Goal: Transaction & Acquisition: Purchase product/service

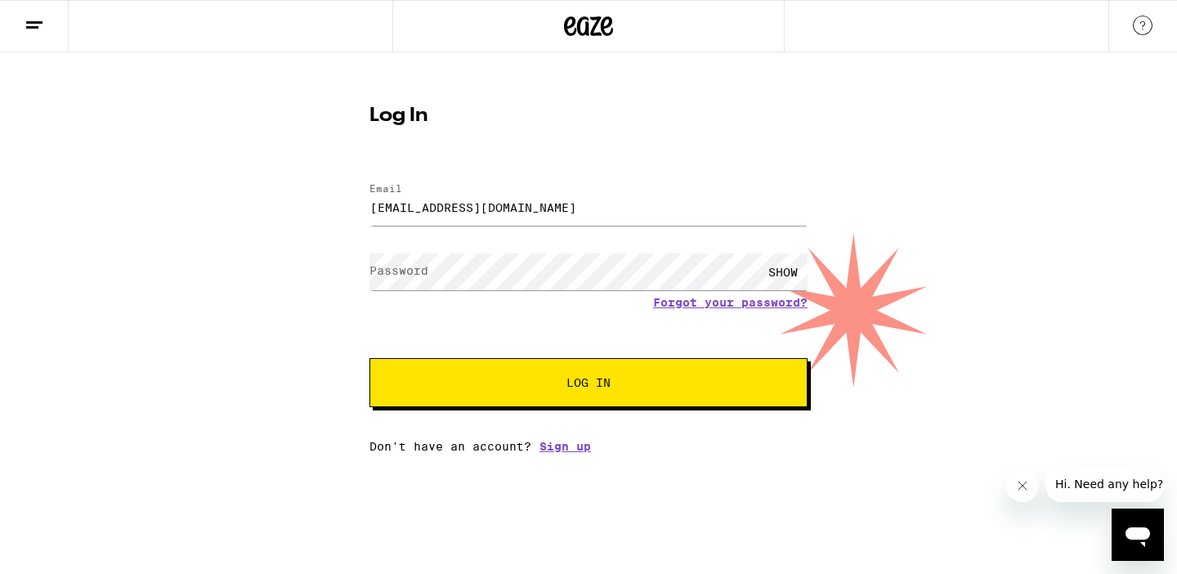
type input "[EMAIL_ADDRESS][DOMAIN_NAME]"
click at [369, 358] on button "Log In" at bounding box center [588, 382] width 438 height 49
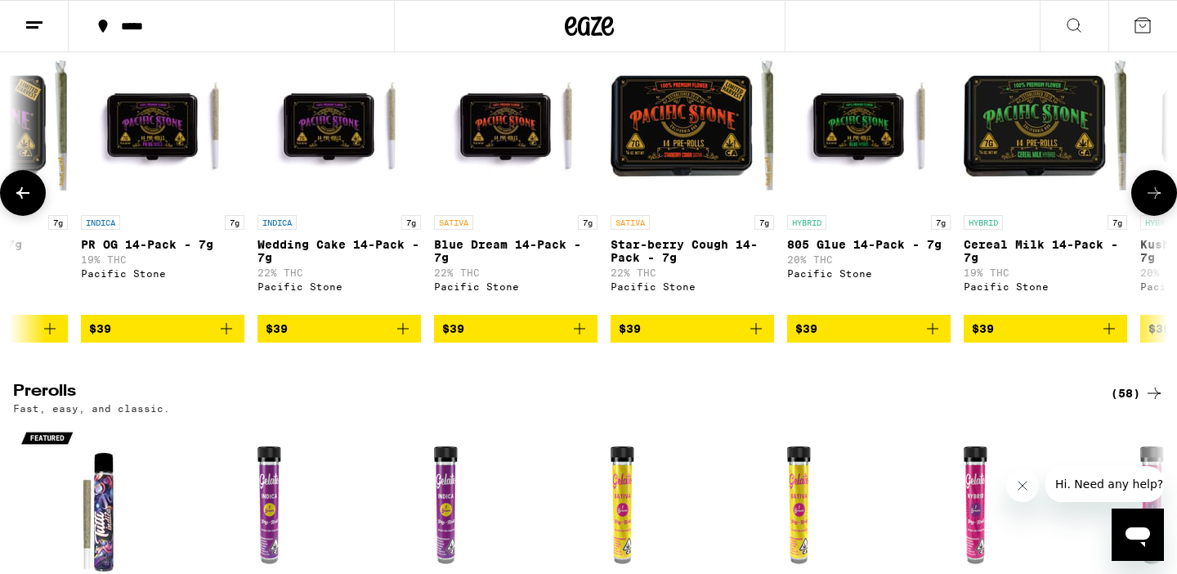
scroll to position [0, 9115]
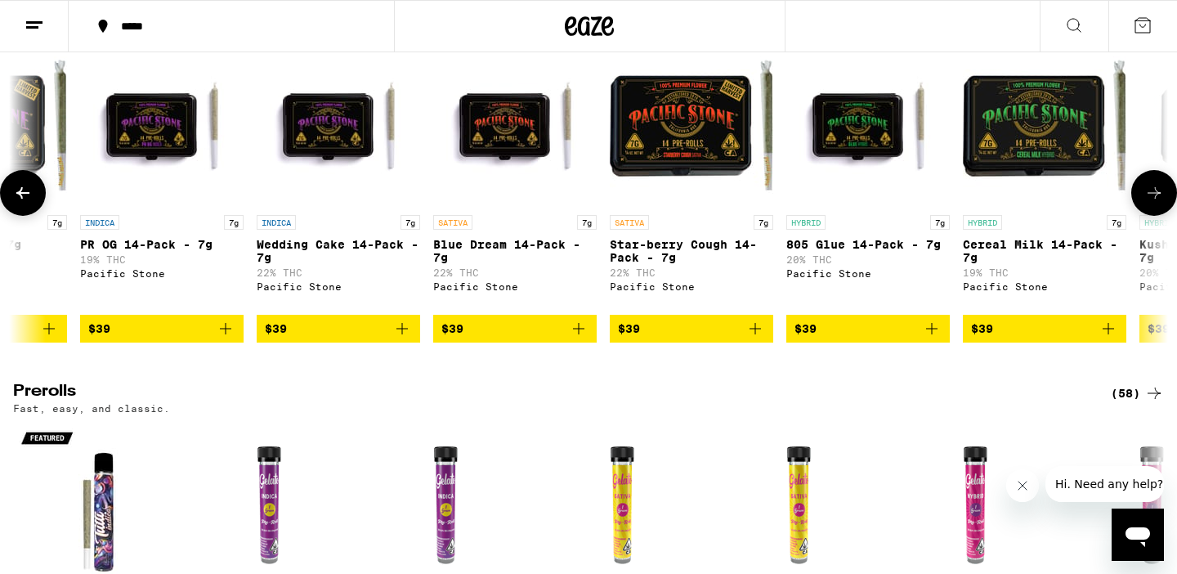
click at [405, 338] on icon "Add to bag" at bounding box center [402, 329] width 20 height 20
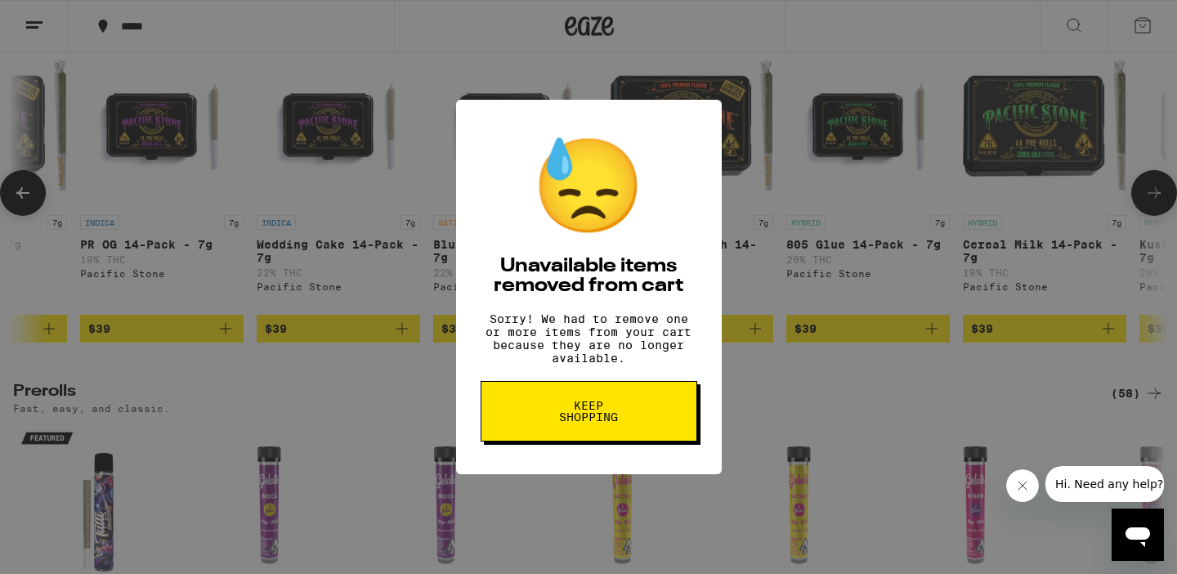
click at [562, 422] on span "Keep Shopping" at bounding box center [589, 411] width 84 height 23
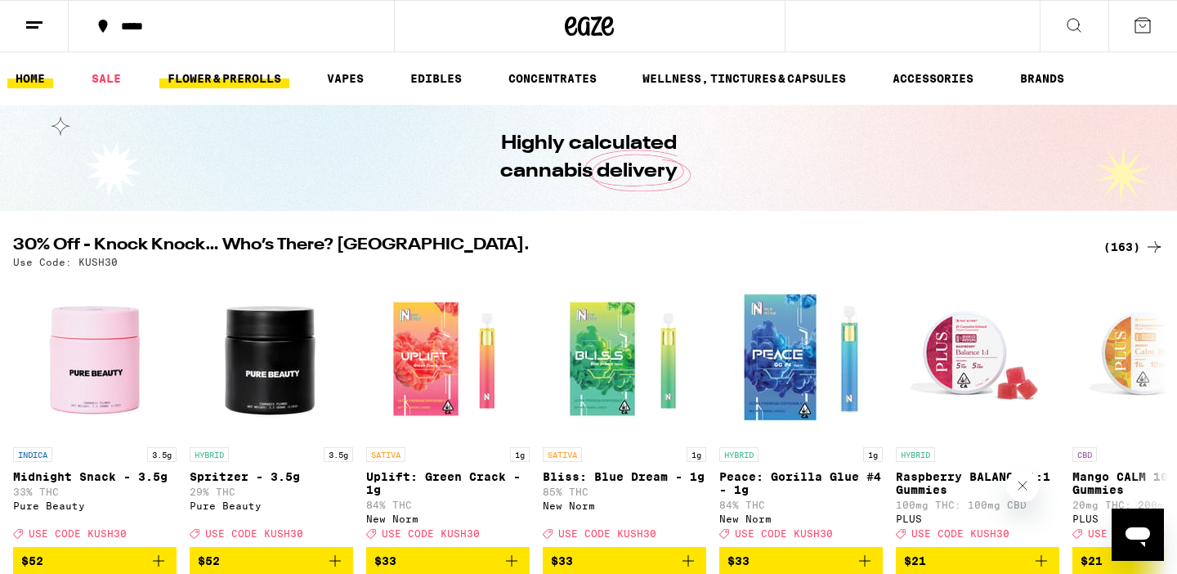
click at [214, 86] on link "FLOWER & PREROLLS" at bounding box center [224, 79] width 130 height 20
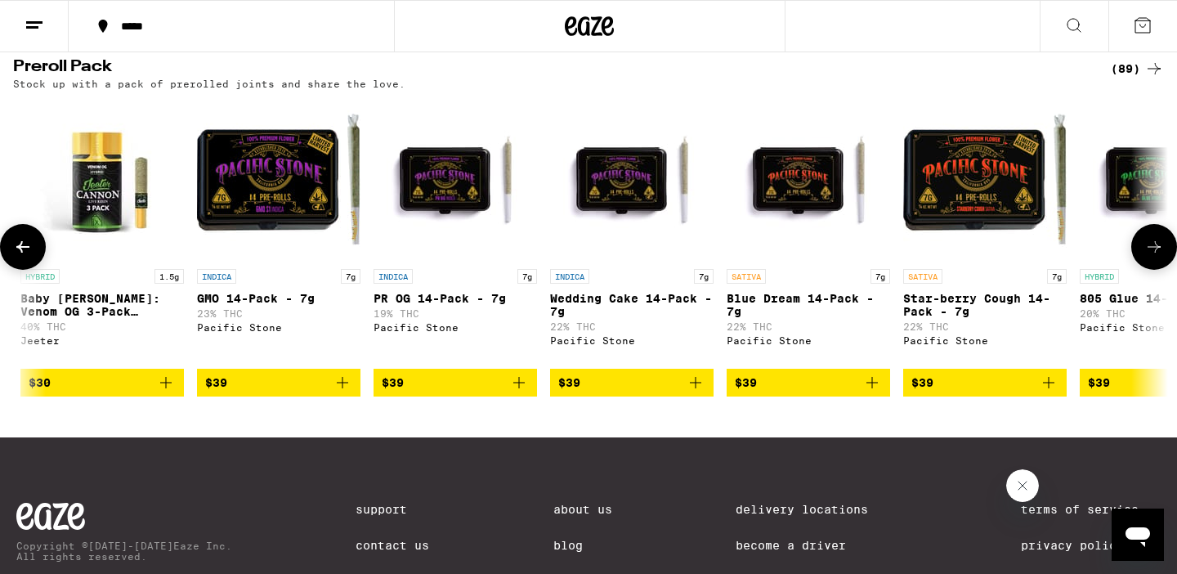
scroll to position [0, 7655]
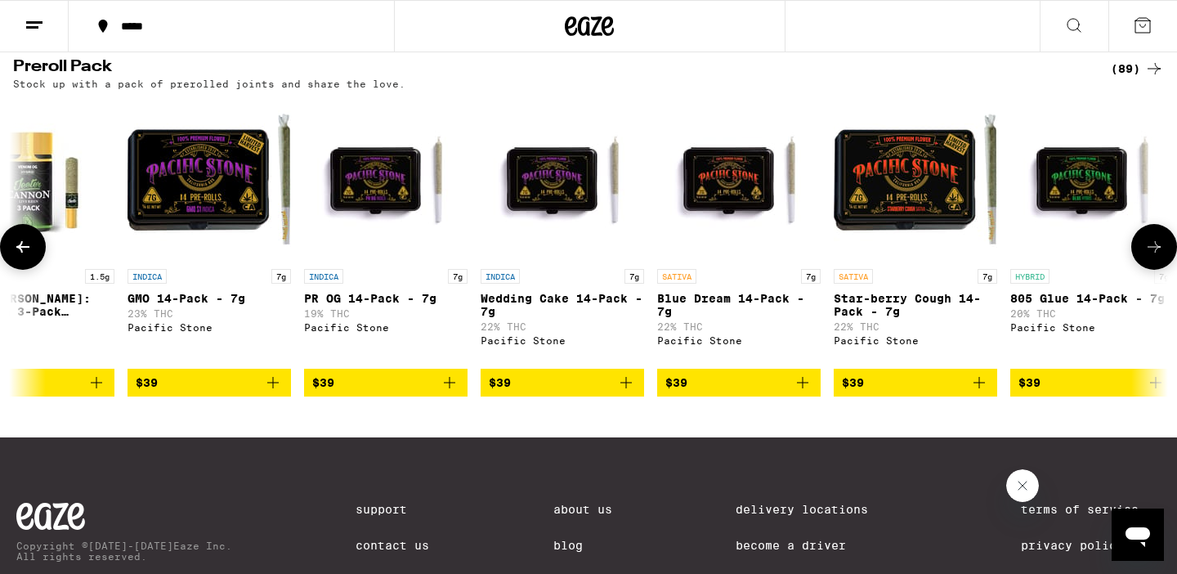
click at [629, 392] on icon "Add to bag" at bounding box center [626, 383] width 20 height 20
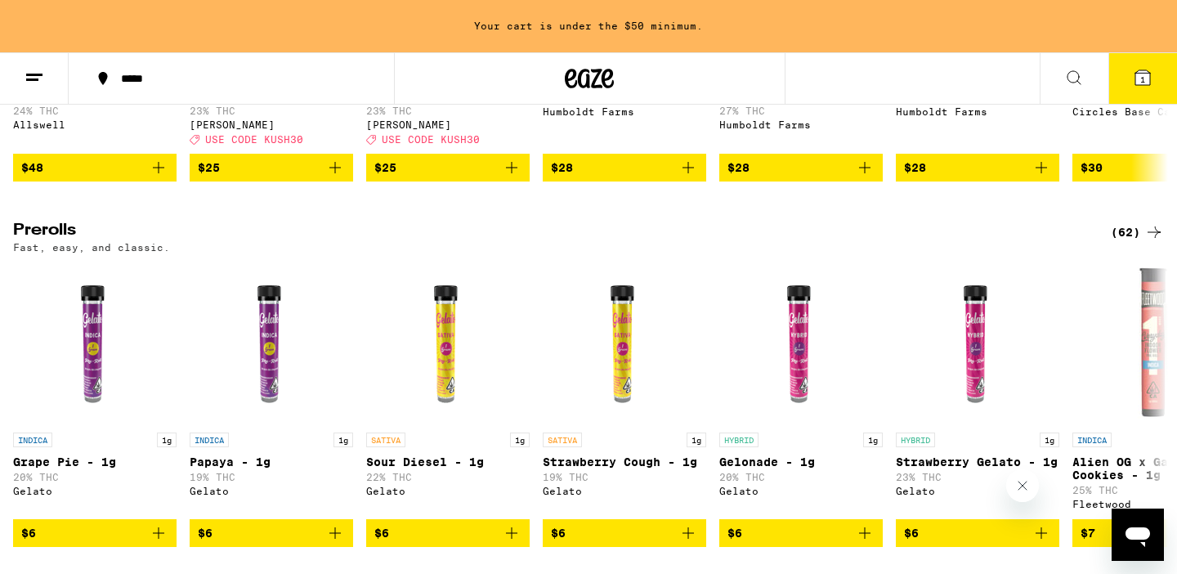
scroll to position [866, 0]
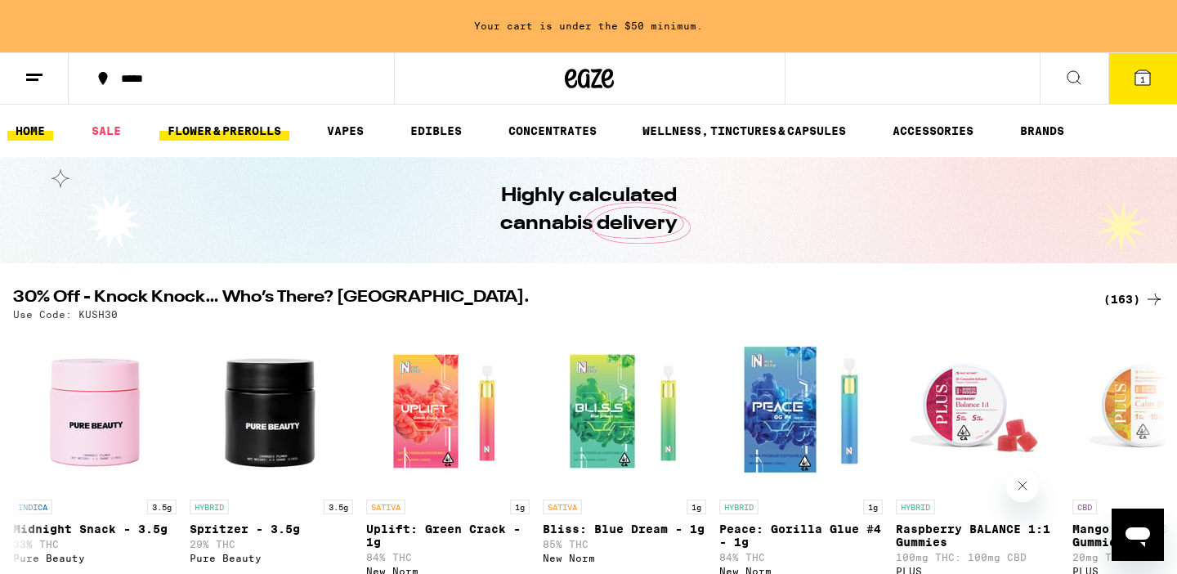
click at [204, 134] on link "FLOWER & PREROLLS" at bounding box center [224, 131] width 130 height 20
click at [201, 131] on link "FLOWER & PREROLLS" at bounding box center [224, 131] width 130 height 20
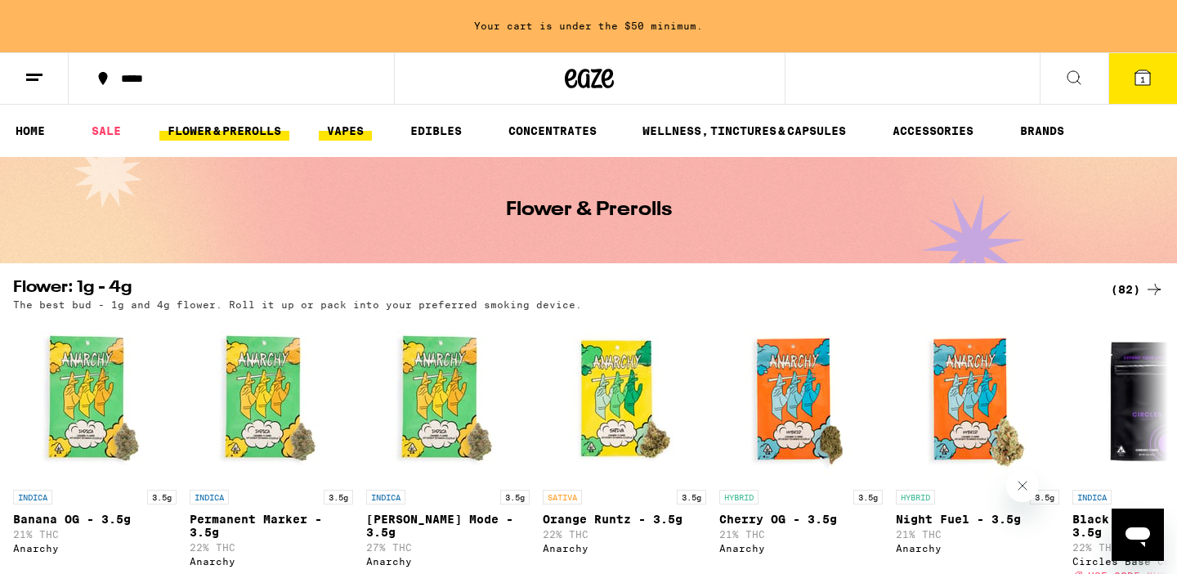
click at [334, 138] on link "VAPES" at bounding box center [345, 131] width 53 height 20
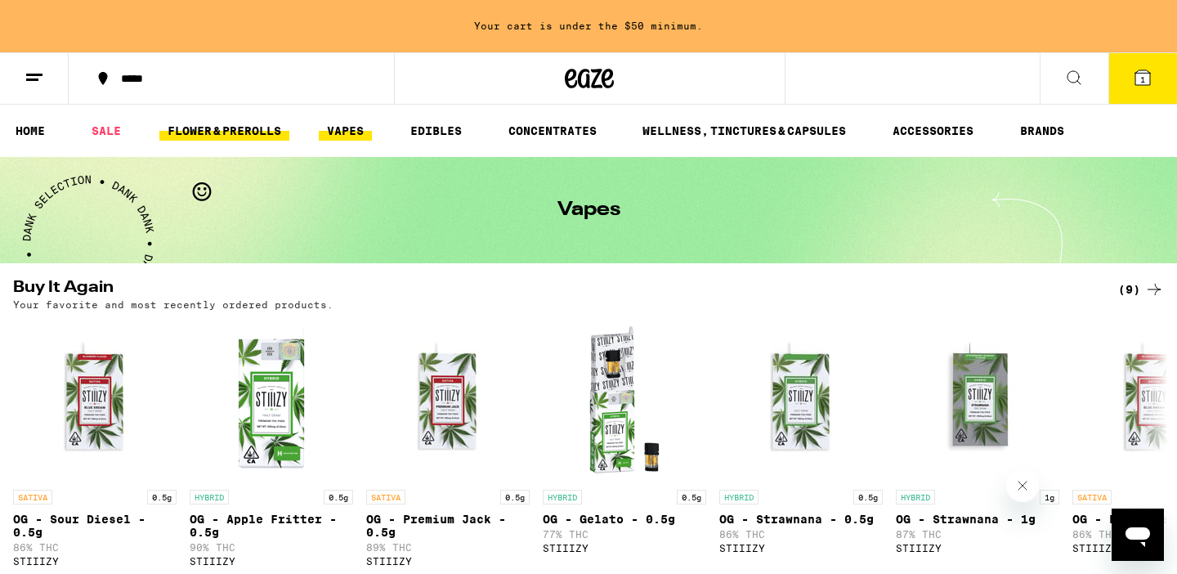
click at [231, 123] on link "FLOWER & PREROLLS" at bounding box center [224, 131] width 130 height 20
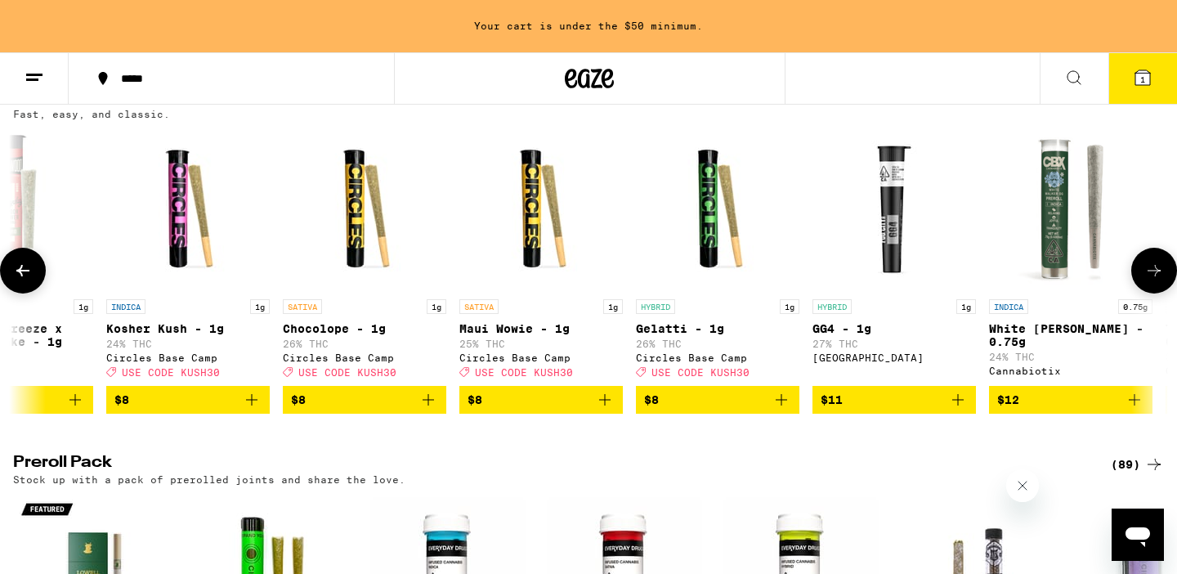
scroll to position [0, 1494]
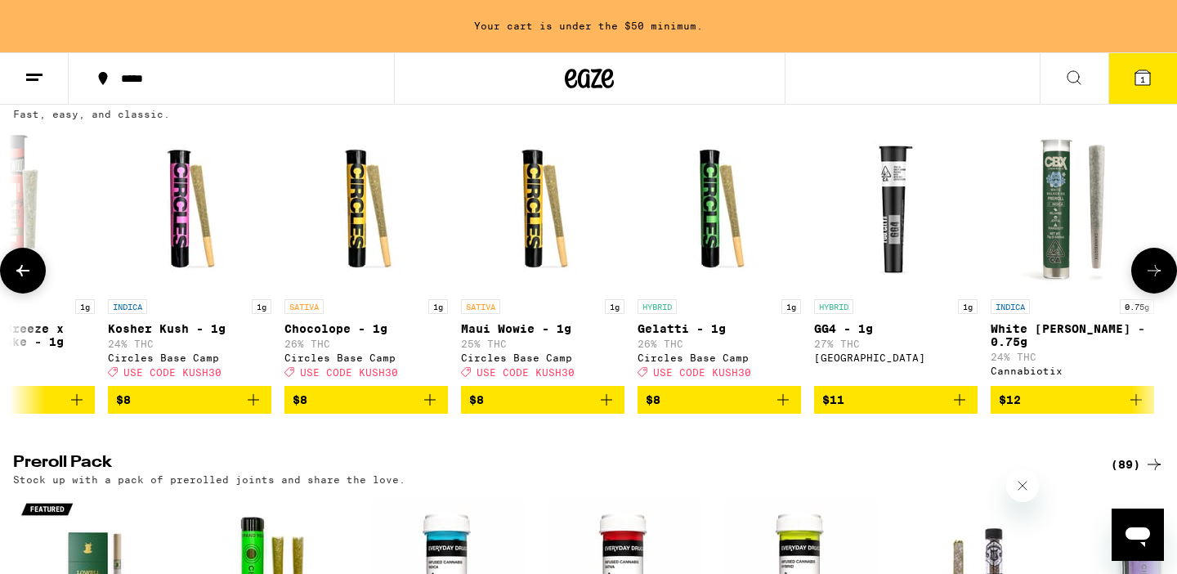
click at [782, 410] on icon "Add to bag" at bounding box center [783, 400] width 20 height 20
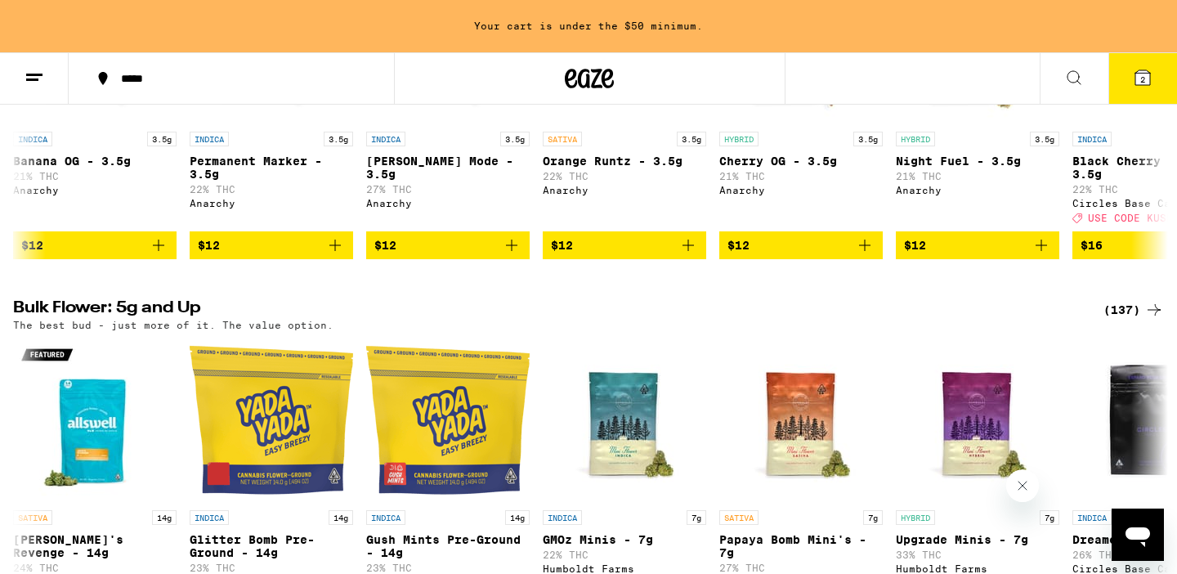
scroll to position [0, 0]
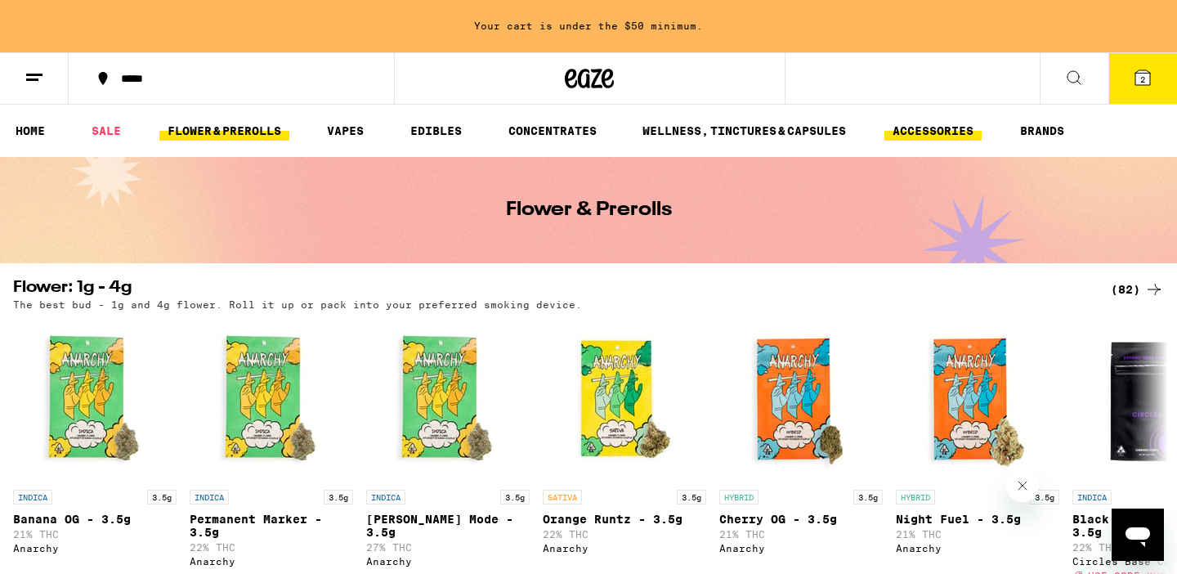
click at [911, 126] on link "ACCESSORIES" at bounding box center [932, 131] width 97 height 20
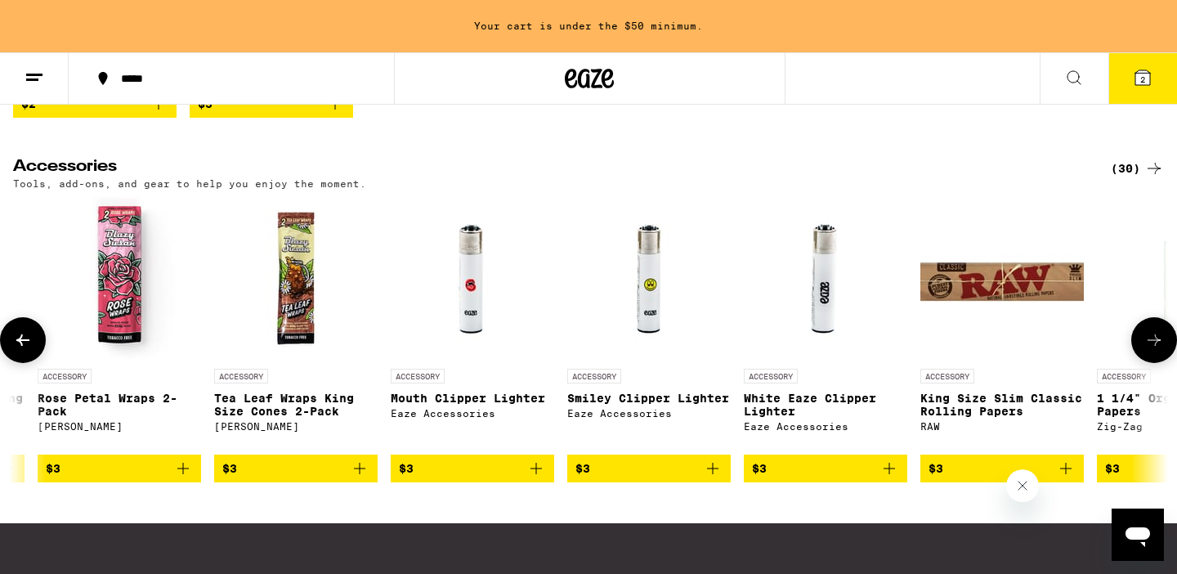
scroll to position [0, 494]
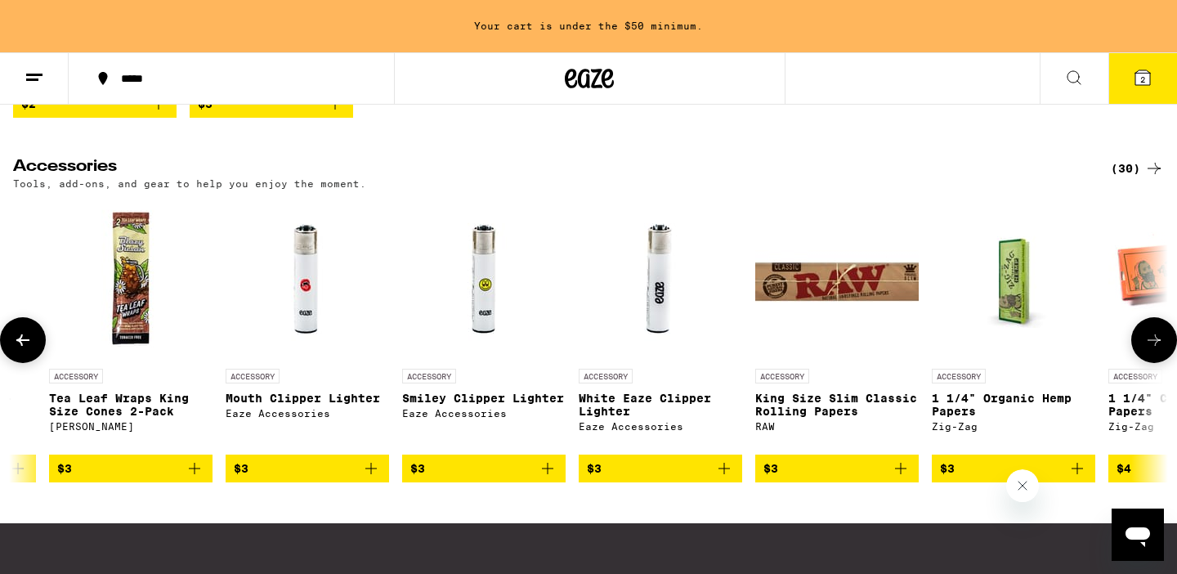
click at [540, 478] on icon "Add to bag" at bounding box center [548, 469] width 20 height 20
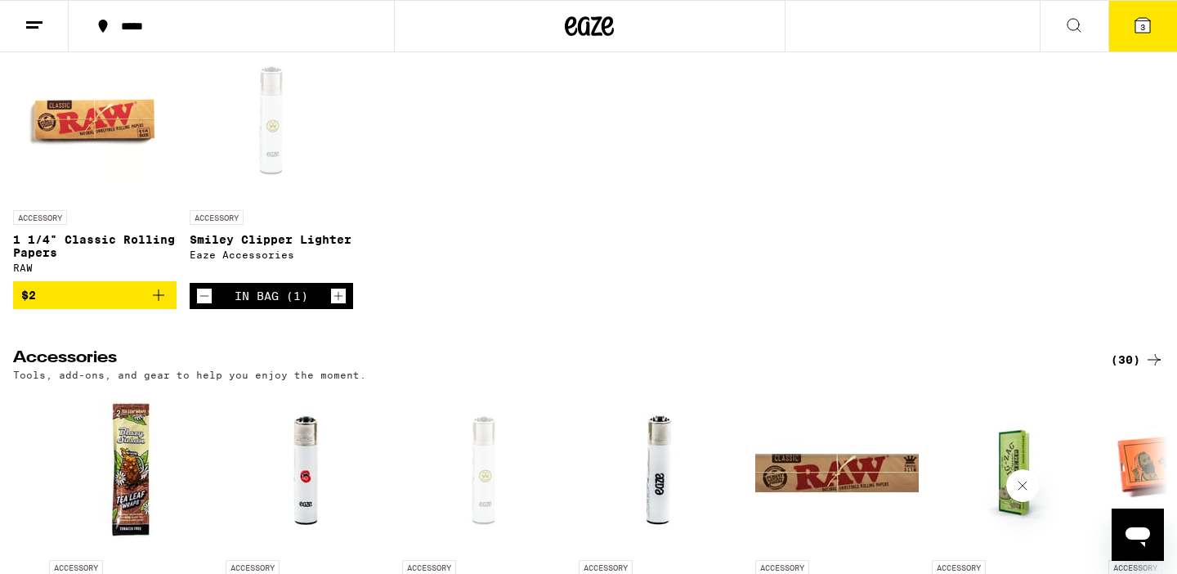
scroll to position [211, 0]
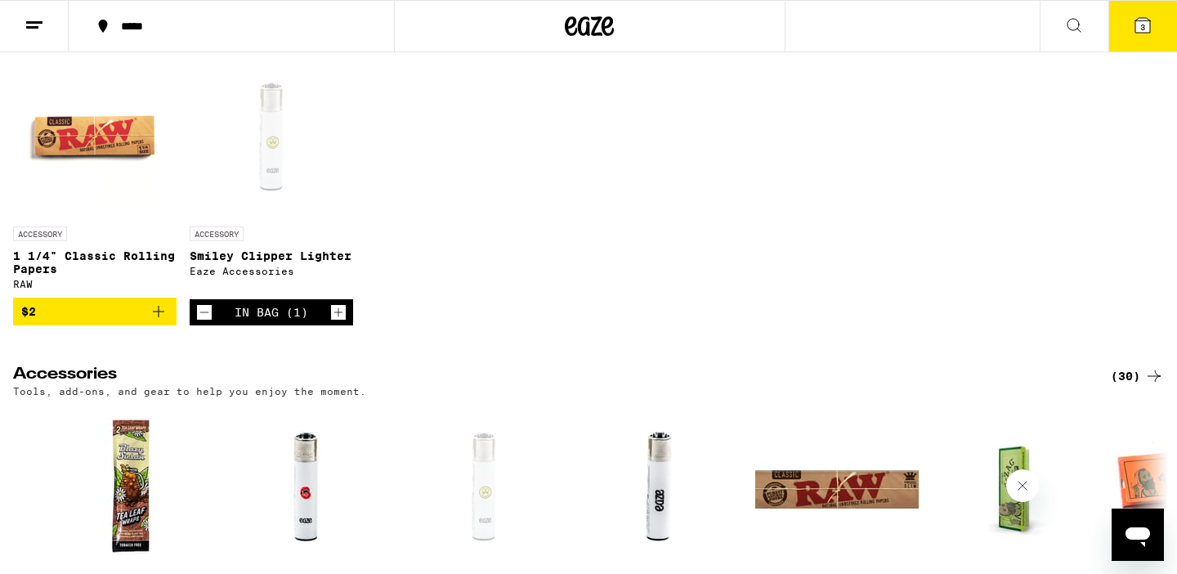
click at [172, 25] on div "*****" at bounding box center [241, 25] width 257 height 11
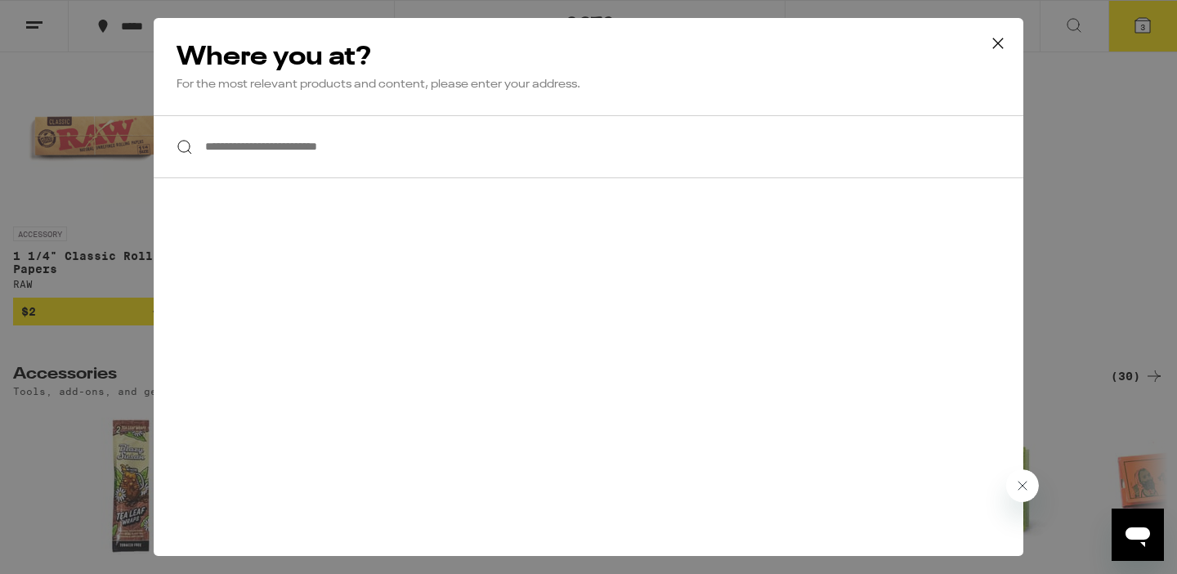
click at [242, 154] on input "**********" at bounding box center [589, 146] width 870 height 63
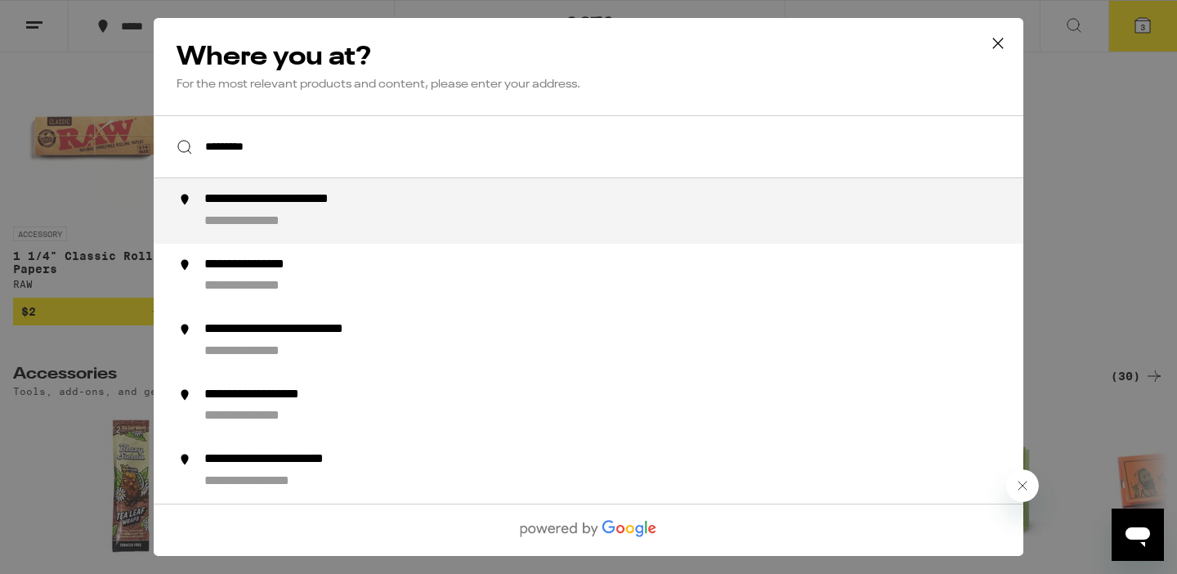
click at [374, 213] on div "**********" at bounding box center [621, 210] width 834 height 39
type input "**********"
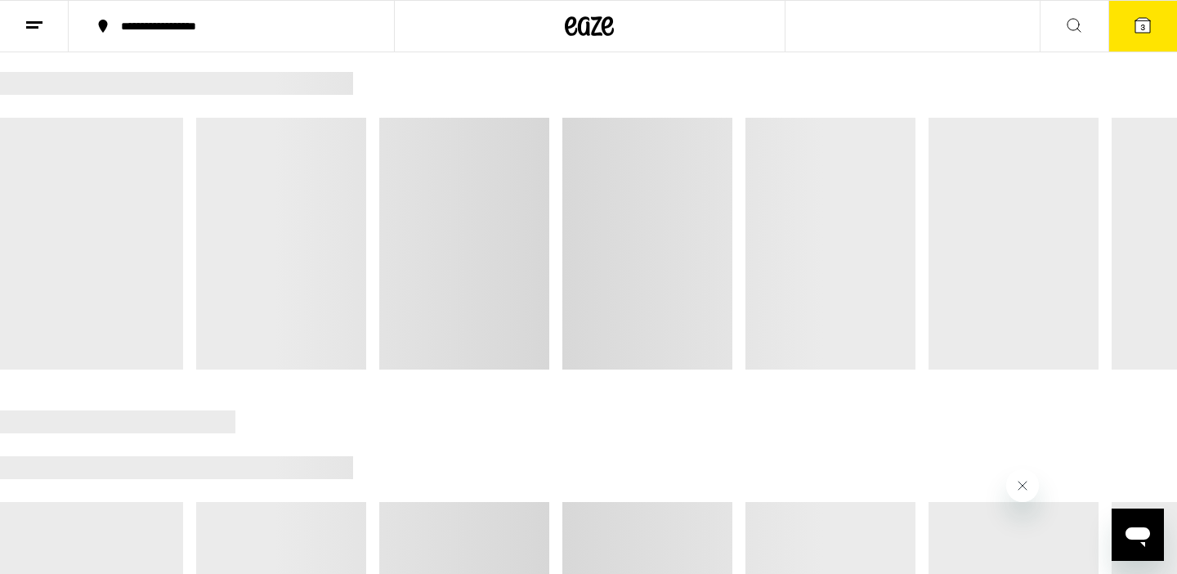
scroll to position [1758, 0]
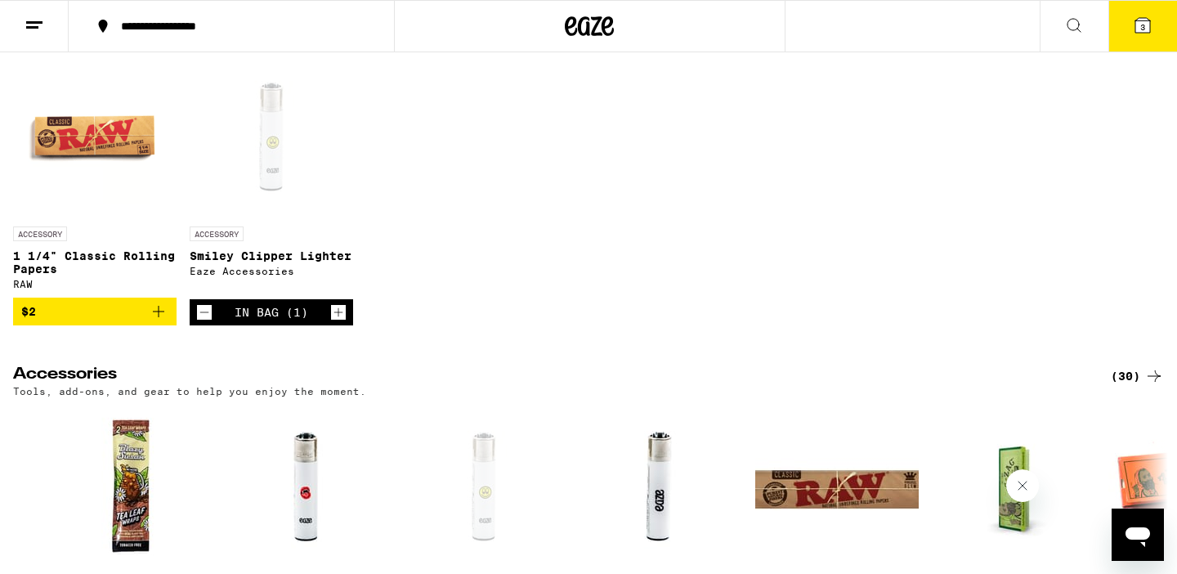
click at [1128, 32] on button "3" at bounding box center [1142, 26] width 69 height 51
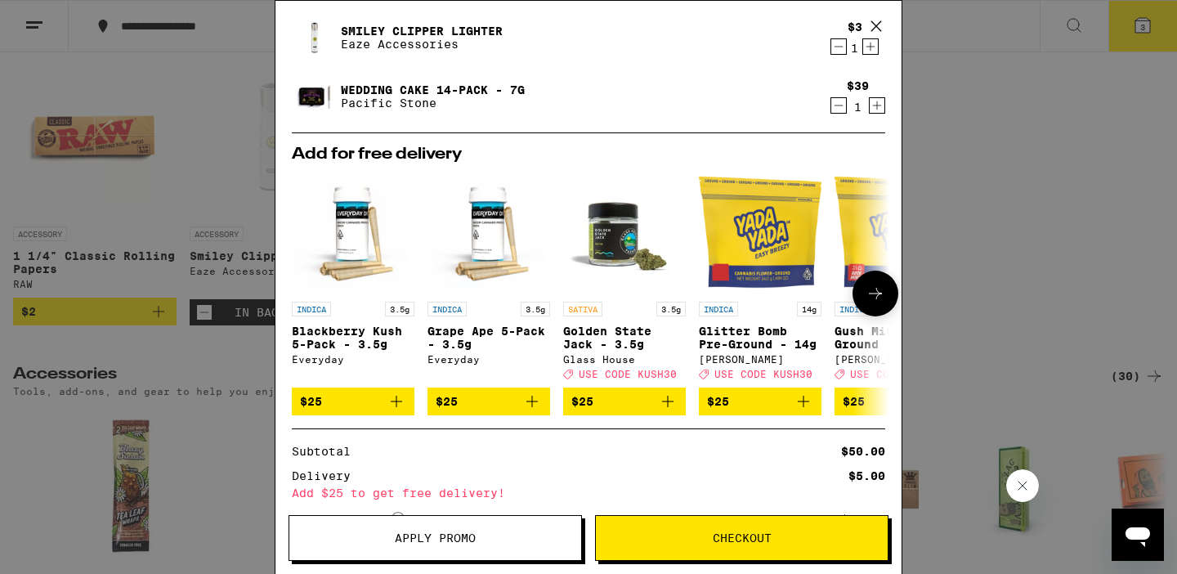
scroll to position [239, 0]
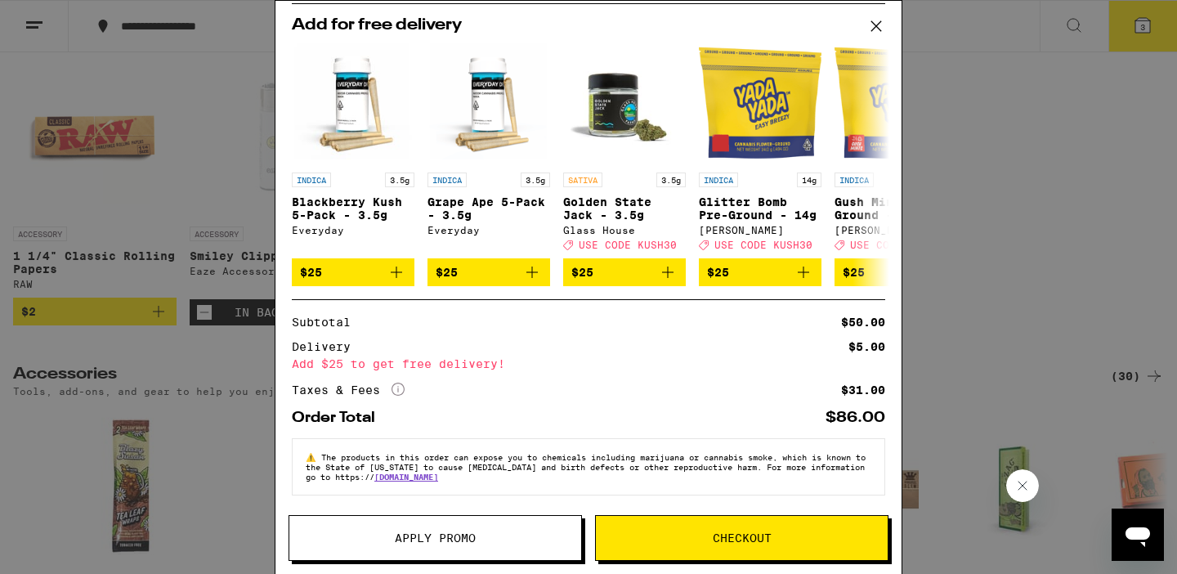
click at [394, 529] on button "Apply Promo" at bounding box center [435, 538] width 293 height 46
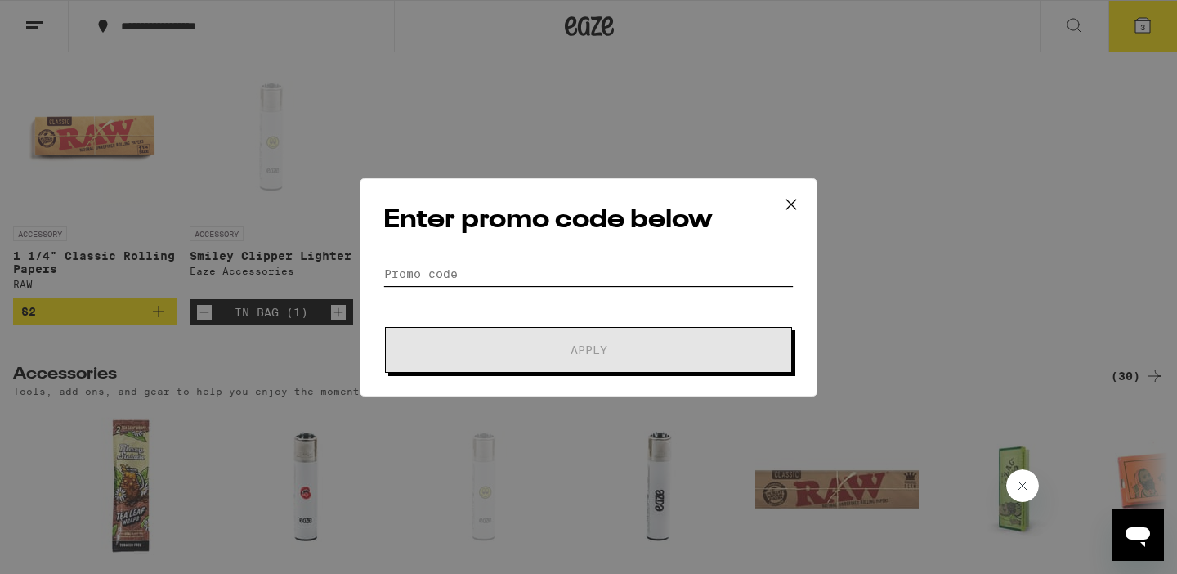
click at [441, 276] on input "Promo Code" at bounding box center [588, 274] width 410 height 25
type input "j"
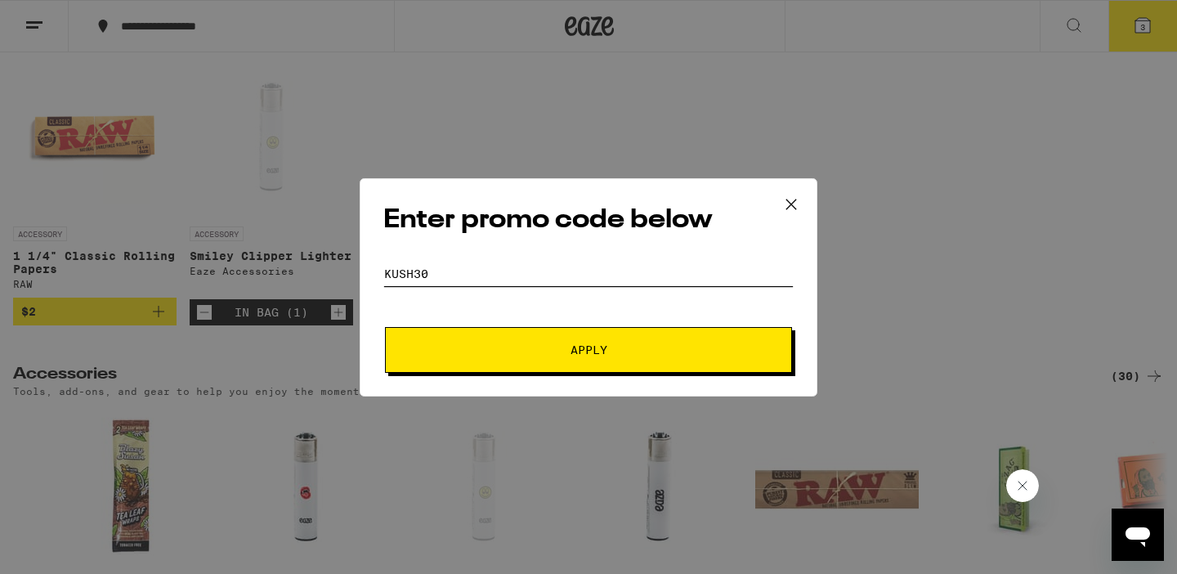
type input "kush30"
click at [524, 339] on button "Apply" at bounding box center [588, 350] width 407 height 46
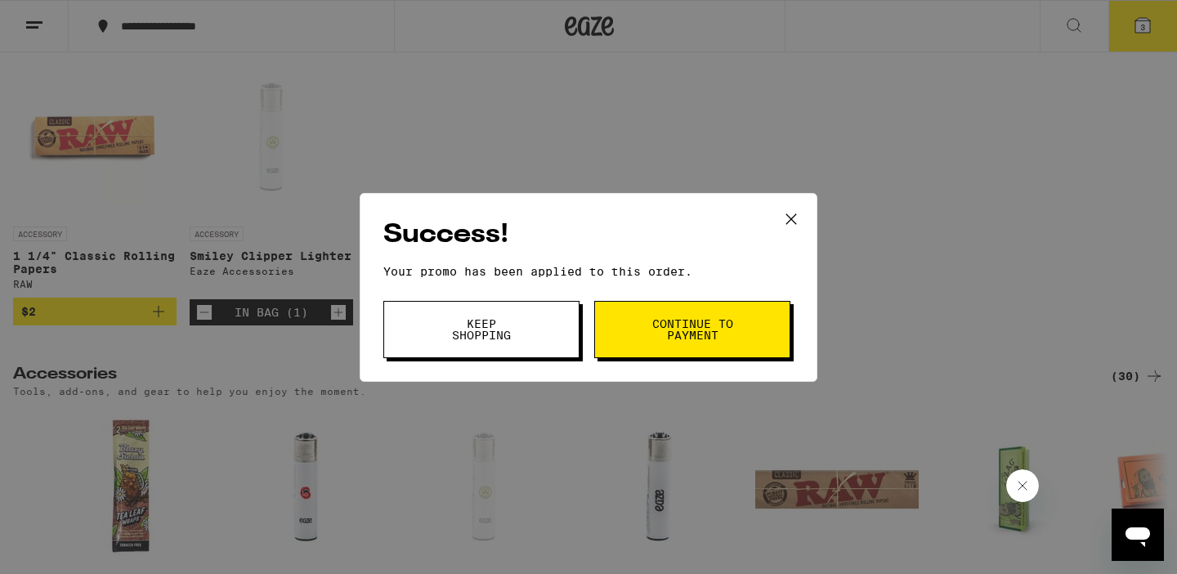
click at [786, 221] on icon at bounding box center [791, 219] width 25 height 25
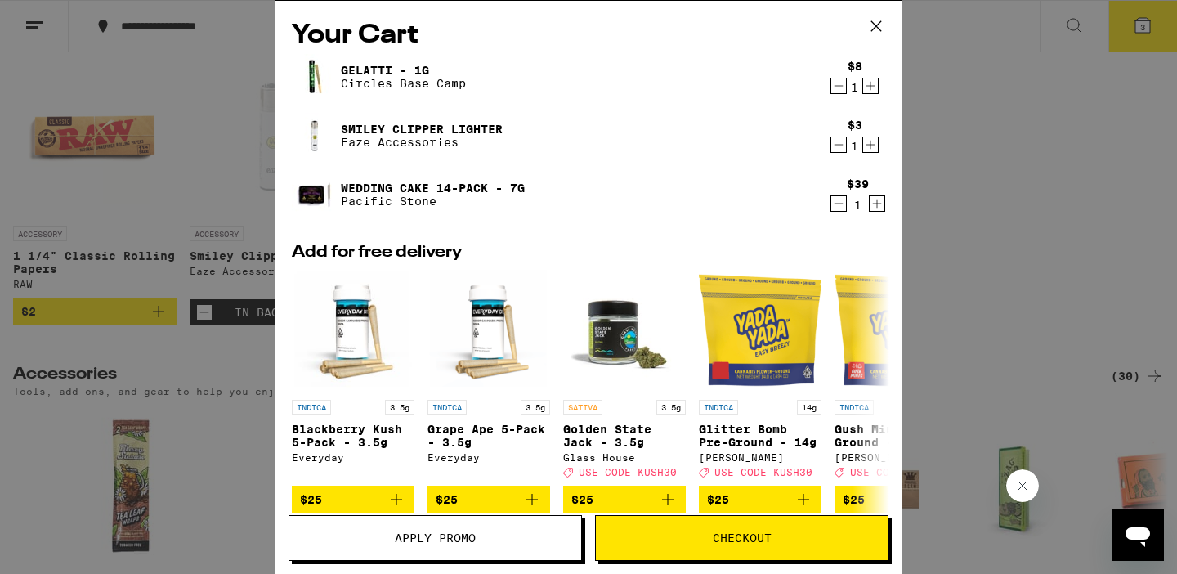
scroll to position [263, 0]
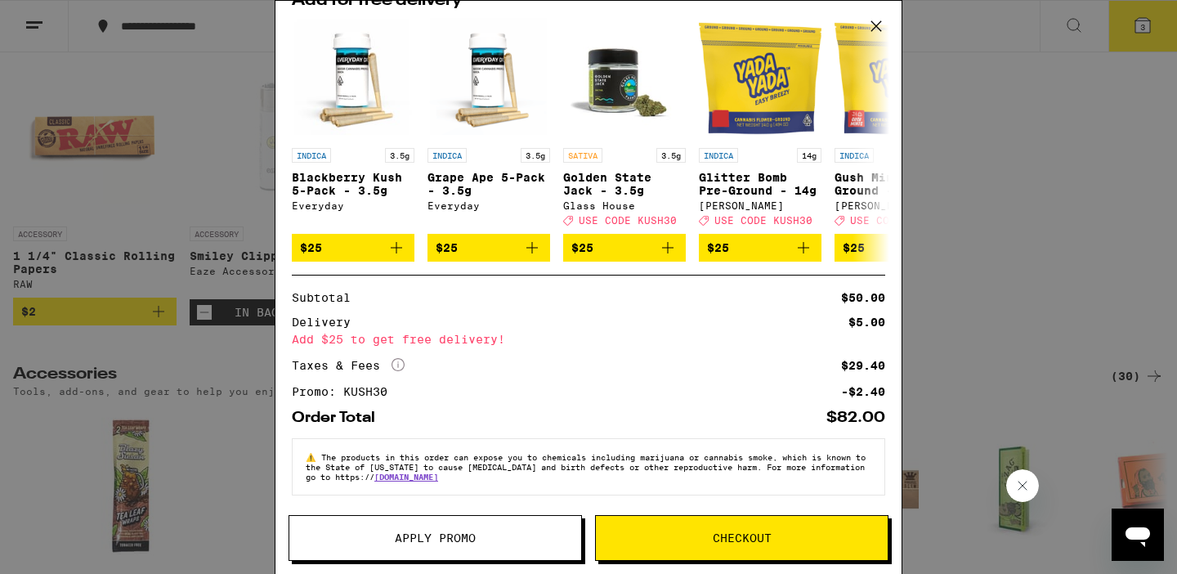
click at [719, 549] on button "Checkout" at bounding box center [741, 538] width 293 height 46
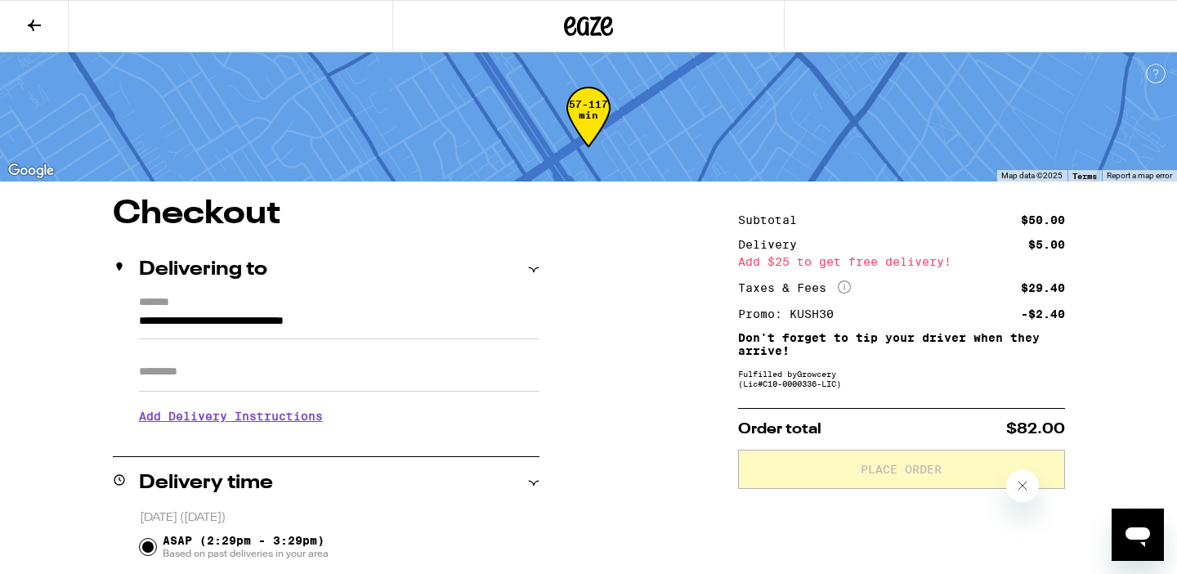
click at [620, 32] on div at bounding box center [588, 26] width 392 height 52
click at [603, 25] on icon at bounding box center [588, 25] width 49 height 29
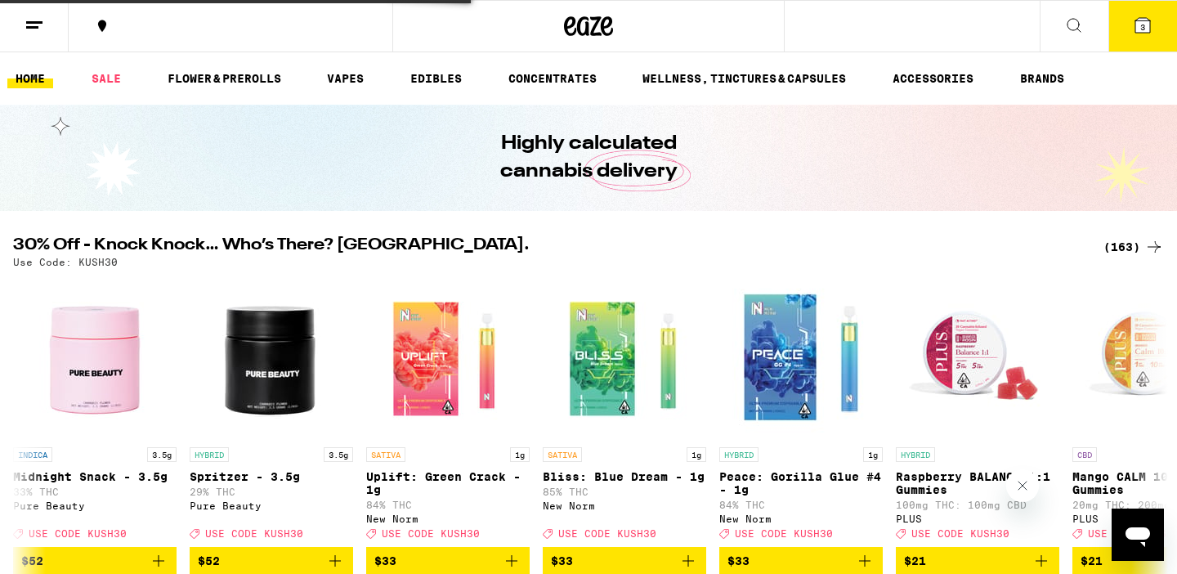
click at [1158, 35] on button "3" at bounding box center [1142, 26] width 69 height 51
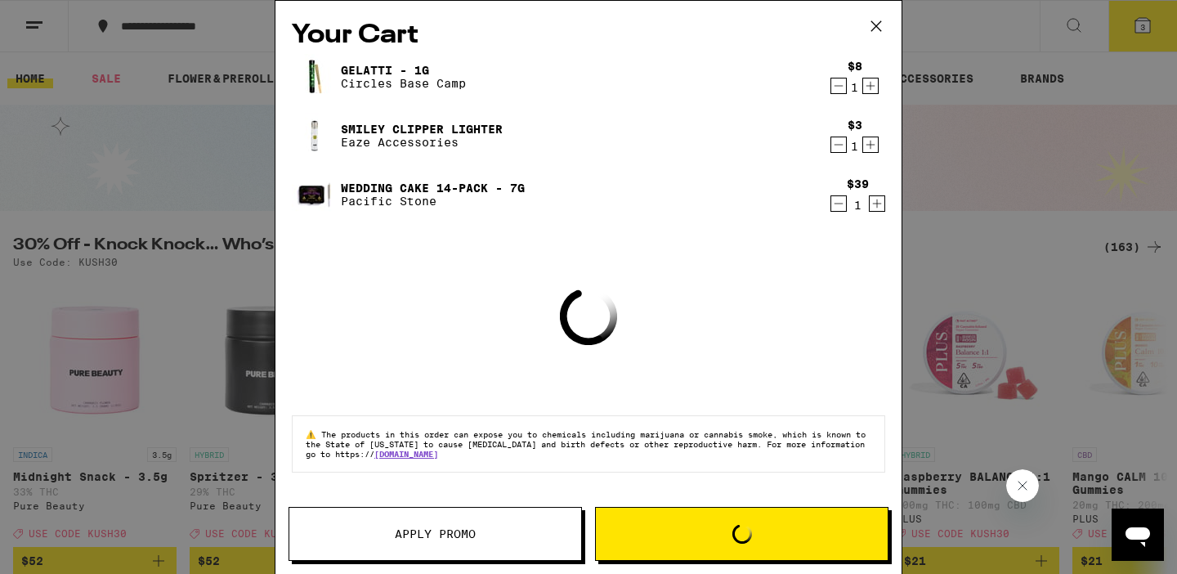
click at [835, 97] on div "Gelatti - 1g Circles Base Camp $8 1" at bounding box center [588, 77] width 593 height 46
click at [839, 89] on icon "Decrement" at bounding box center [838, 86] width 15 height 20
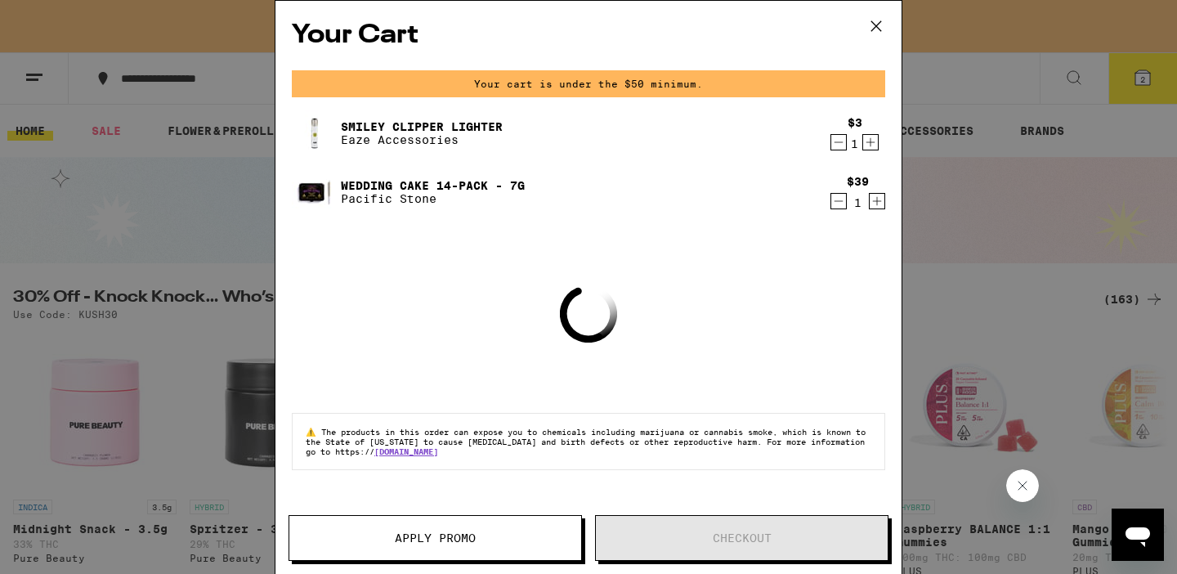
click at [834, 109] on div "Your Cart Your cart is under the $50 minimum. Smiley Clipper Lighter Eaze Acces…" at bounding box center [588, 263] width 626 height 524
click at [834, 142] on icon "Decrement" at bounding box center [838, 142] width 15 height 20
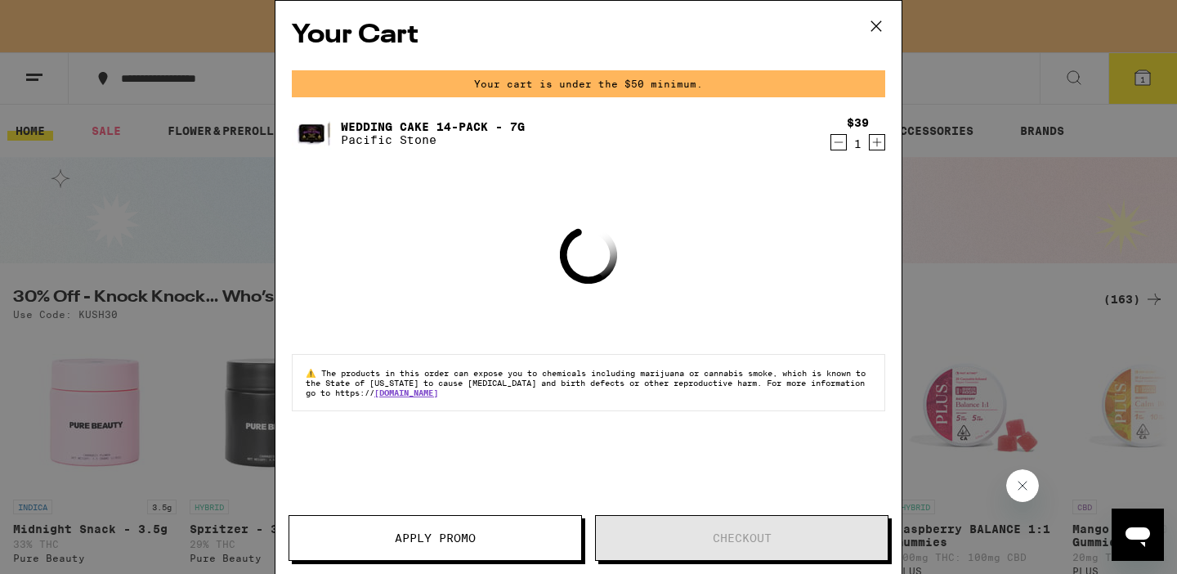
click at [831, 151] on icon "Decrement" at bounding box center [838, 142] width 15 height 20
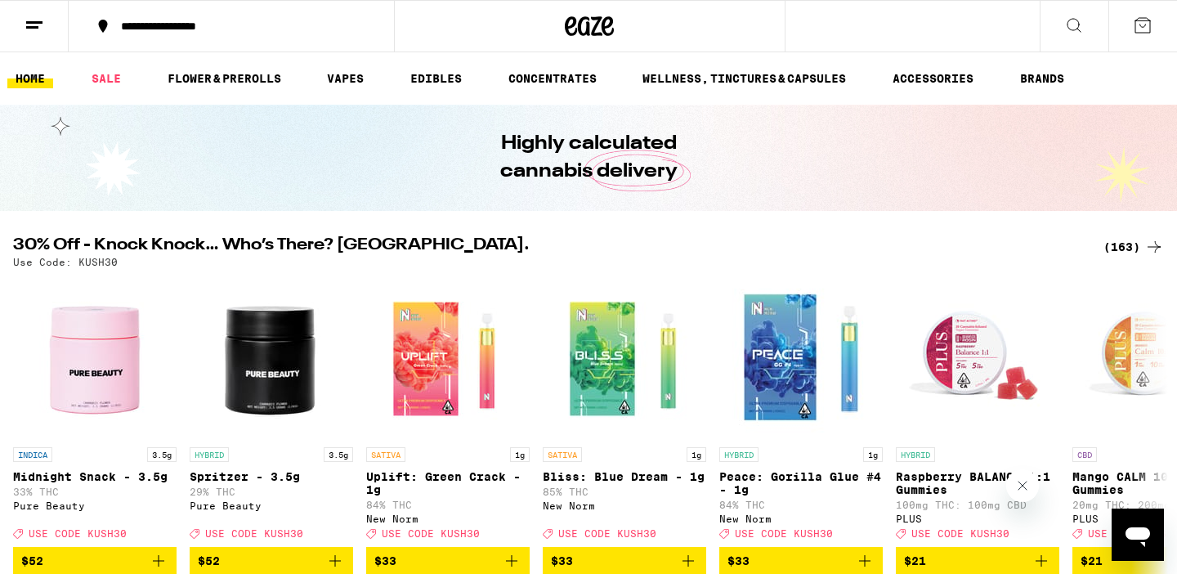
click at [28, 22] on line at bounding box center [34, 22] width 16 height 0
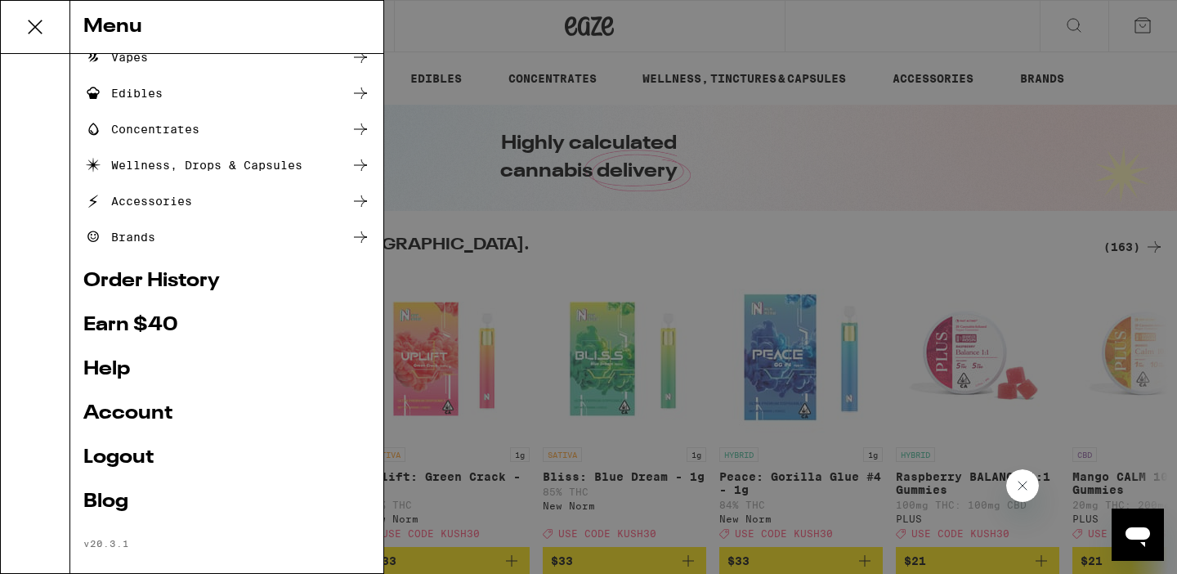
scroll to position [177, 0]
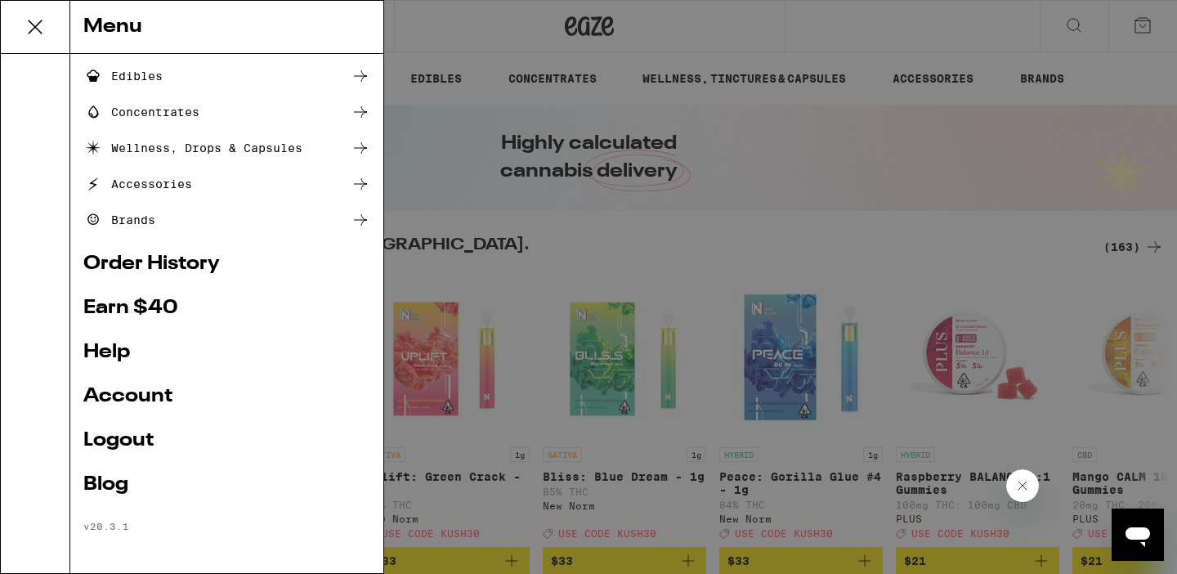
click at [117, 421] on ul "Shop Buy It Again Sale Flower & Prerolls Vapes Edibles Concentrates Wellness, D…" at bounding box center [226, 214] width 287 height 638
click at [110, 431] on link "Logout" at bounding box center [226, 441] width 287 height 20
click at [108, 436] on link "Logout" at bounding box center [226, 441] width 287 height 20
